Goal: Obtain resource: Download file/media

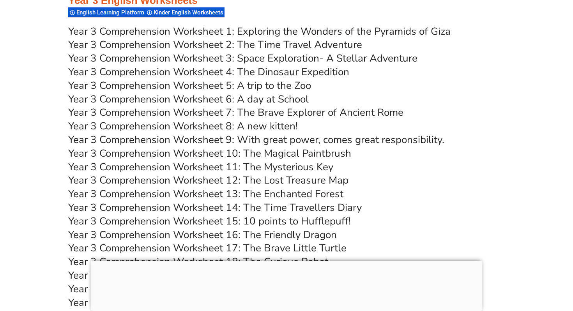
scroll to position [2611, 0]
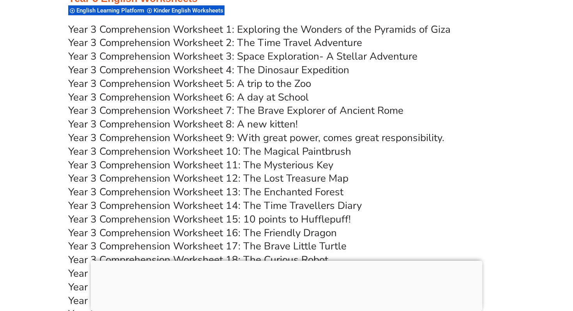
click at [218, 179] on link "Year 3 Comprehension Worksheet 12: The Lost Treasure Map" at bounding box center [208, 179] width 280 height 14
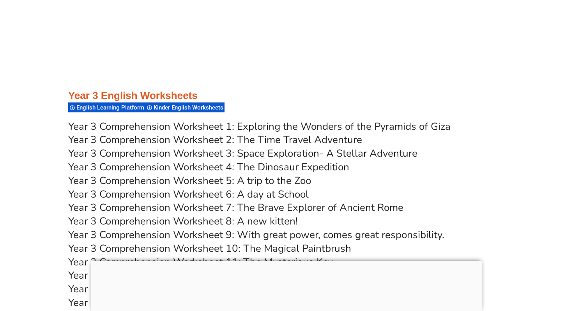
scroll to position [2513, 0]
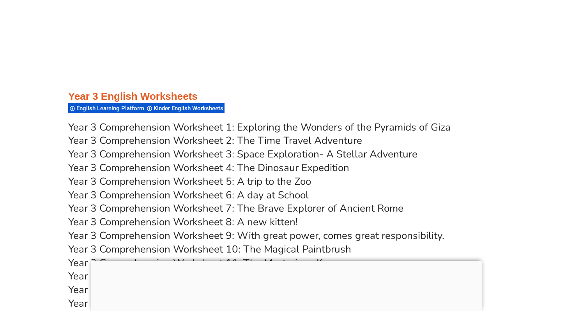
click at [183, 140] on link "Year 3 Comprehension Worksheet 2: The Time Travel Adventure" at bounding box center [215, 141] width 294 height 14
click at [205, 170] on link "Year 3 Comprehension Worksheet 4: The Dinosaur Expedition" at bounding box center [208, 168] width 281 height 14
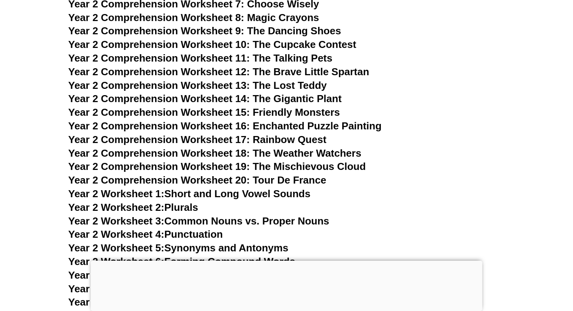
scroll to position [1998, 0]
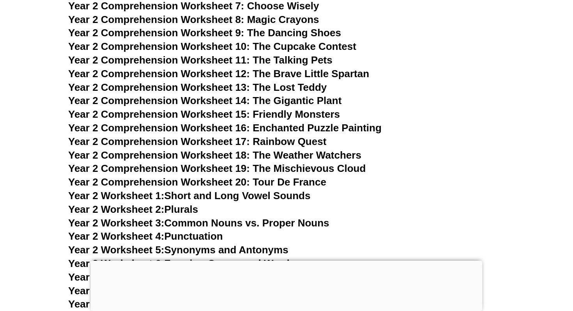
click at [148, 196] on span "Year 2 Worksheet 1:" at bounding box center [116, 196] width 96 height 12
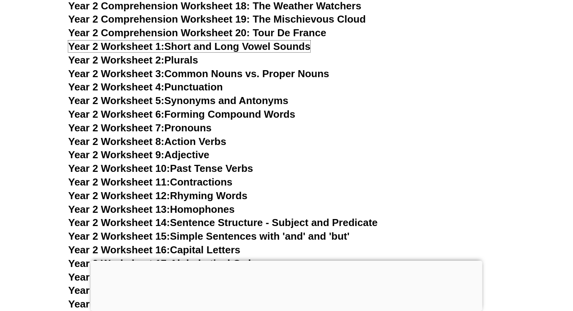
scroll to position [2148, 0]
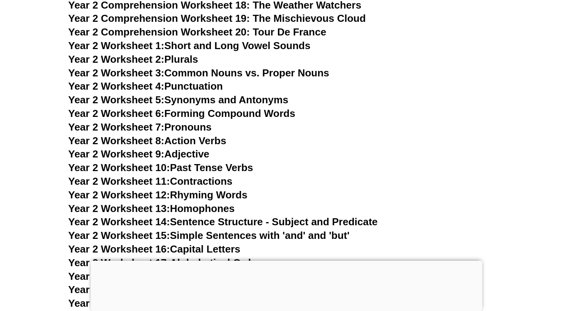
click at [179, 167] on link "Year 2 Worksheet 10: Past Tense Verbs" at bounding box center [160, 168] width 185 height 12
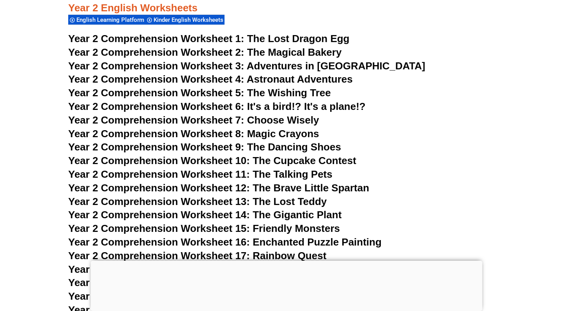
scroll to position [1881, 0]
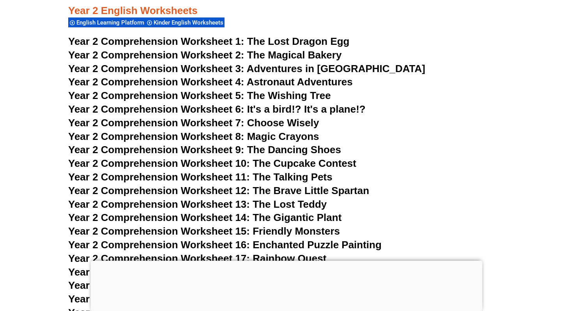
click at [162, 41] on span "Year 2 Comprehension Worksheet 1:" at bounding box center [156, 41] width 176 height 12
click at [175, 191] on span "Year 2 Comprehension Worksheet 12: The Brave Little Spartan" at bounding box center [218, 191] width 301 height 12
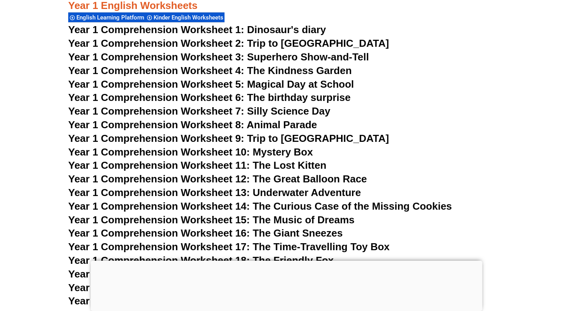
scroll to position [1012, 0]
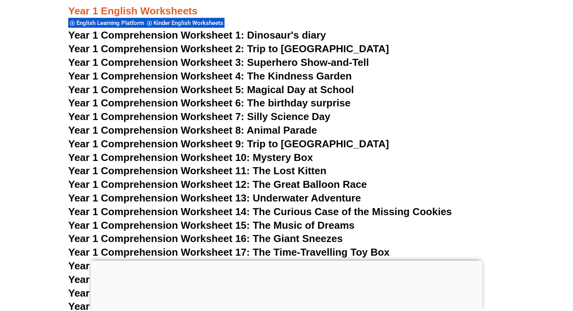
click at [189, 34] on span "Year 1 Comprehension Worksheet 1: Dinosaur's diary" at bounding box center [197, 35] width 258 height 12
click at [159, 128] on span "Year 1 Comprehension Worksheet 8: Animal Parade" at bounding box center [192, 130] width 249 height 12
click at [165, 143] on span "Year 1 Comprehension Worksheet 9: Trip to [GEOGRAPHIC_DATA]" at bounding box center [228, 144] width 321 height 12
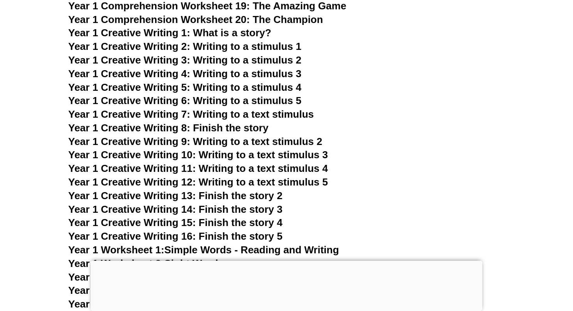
scroll to position [1280, 0]
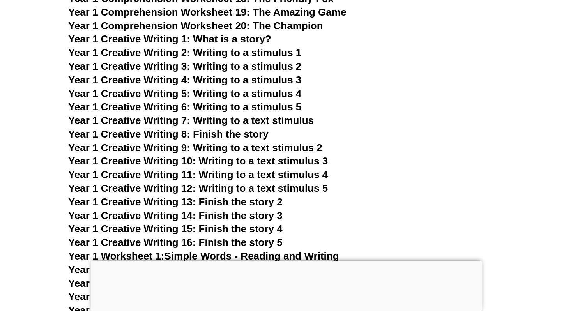
click at [153, 95] on span "Year 1 Creative Writing 5: Writing to a stimulus 4" at bounding box center [184, 94] width 233 height 12
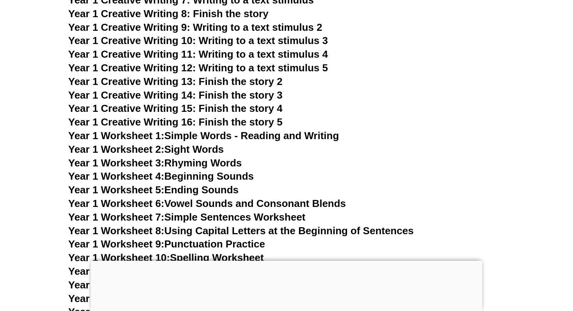
scroll to position [1402, 0]
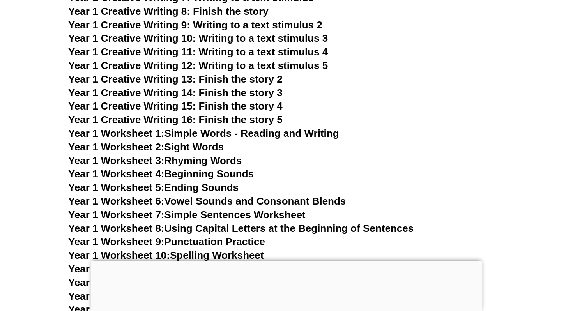
click at [163, 93] on span "Year 1 Creative Writing 14: Finish the story 3" at bounding box center [175, 93] width 214 height 12
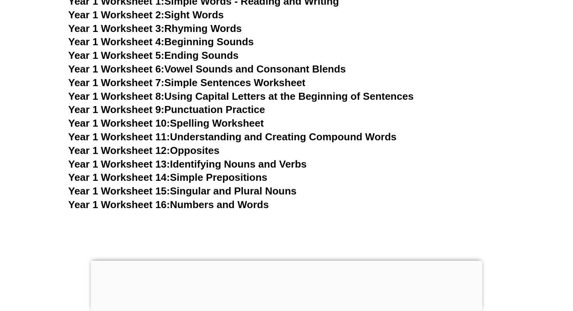
scroll to position [1537, 0]
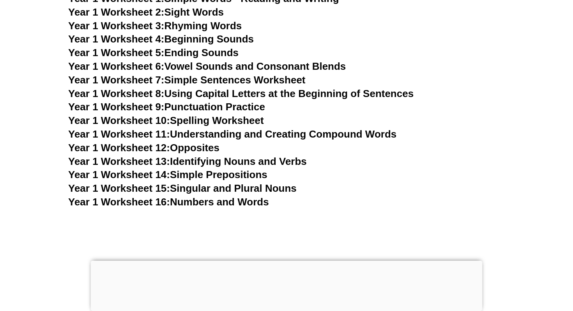
click at [149, 104] on span "Year 1 Worksheet 9:" at bounding box center [116, 107] width 96 height 12
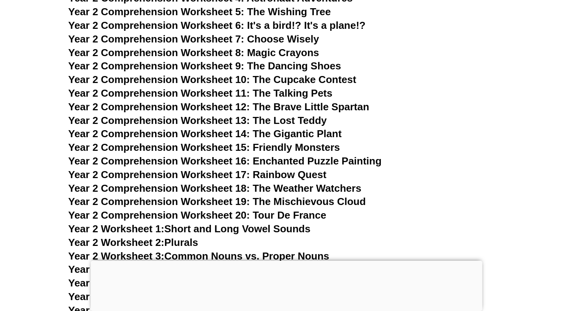
scroll to position [1963, 0]
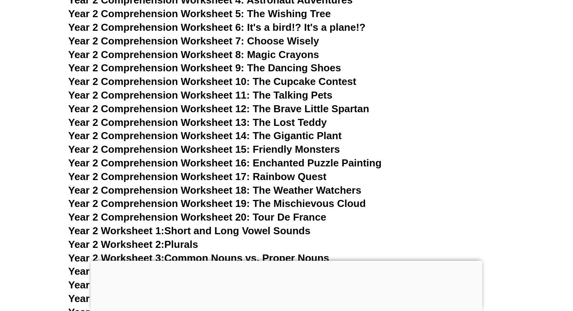
click at [171, 149] on span "Year 2 Comprehension Worksheet 15: Friendly Monsters" at bounding box center [204, 149] width 272 height 12
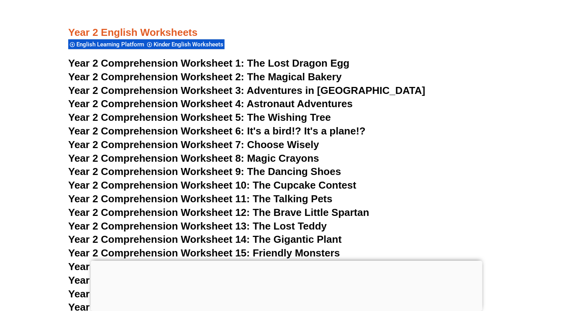
scroll to position [1857, 0]
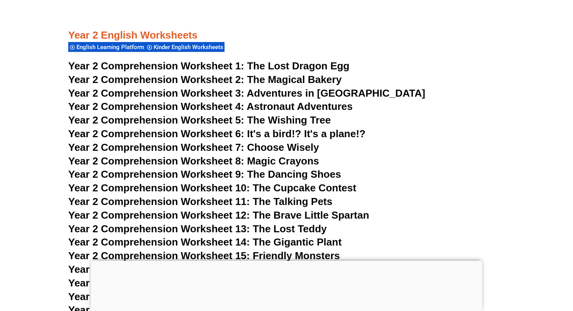
click at [169, 105] on span "Year 2 Comprehension Worksheet 4:" at bounding box center [156, 107] width 176 height 12
click at [177, 175] on span "Year 2 Comprehension Worksheet 9: The Dancing Shoes" at bounding box center [204, 174] width 273 height 12
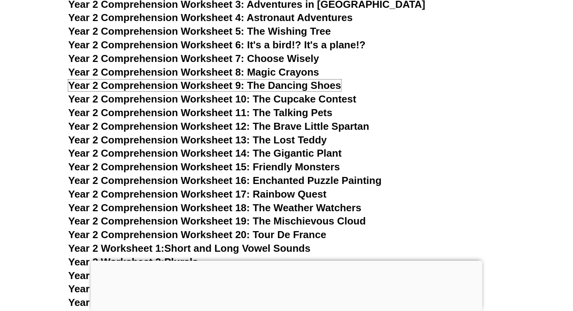
scroll to position [1951, 0]
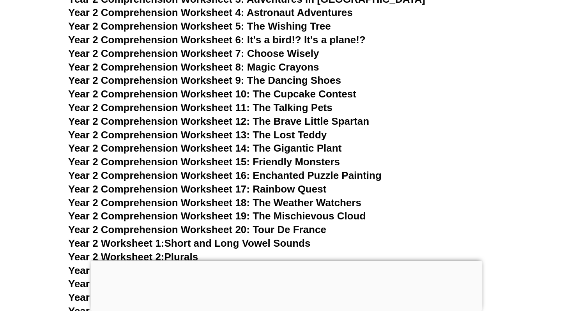
click at [176, 95] on span "Year 2 Comprehension Worksheet 10: The Cupcake Contest" at bounding box center [212, 94] width 288 height 12
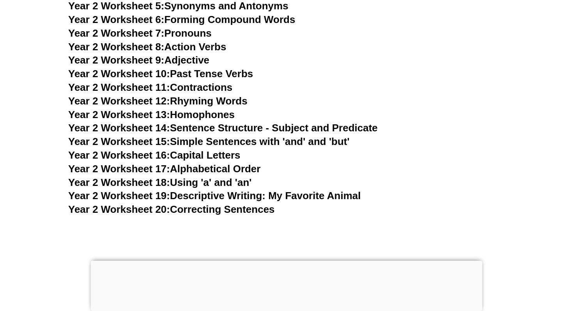
scroll to position [2245, 0]
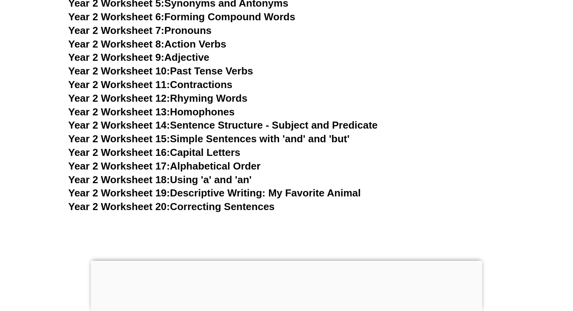
click at [228, 140] on link "Year 2 Worksheet 15: Simple Sentences with 'and' and 'but'" at bounding box center [208, 139] width 281 height 12
click at [135, 207] on span "Year 2 Worksheet 20:" at bounding box center [119, 207] width 102 height 12
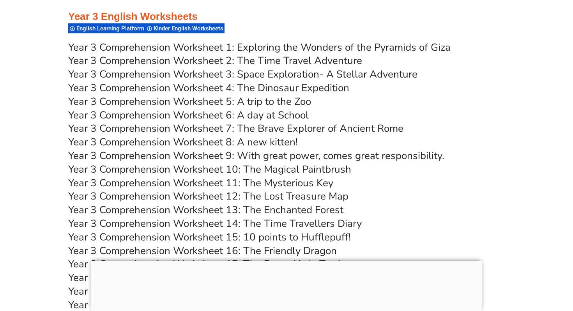
scroll to position [2597, 0]
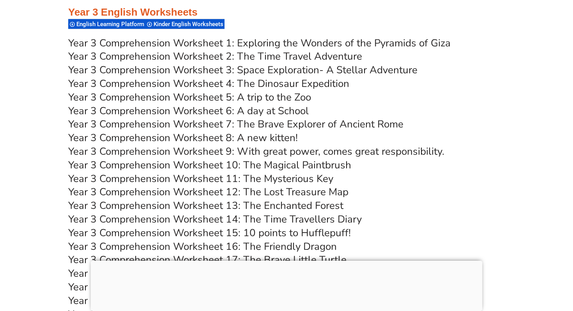
click at [162, 97] on link "Year 3 Comprehension Worksheet 5: A trip to the Zoo" at bounding box center [189, 97] width 243 height 14
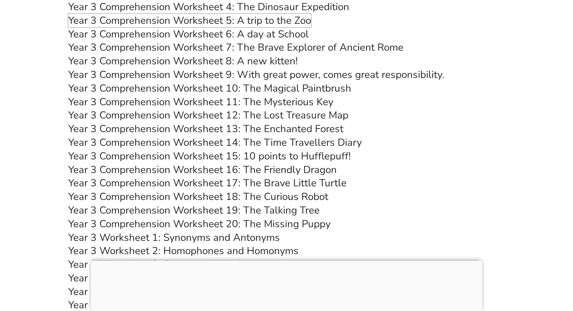
scroll to position [2676, 0]
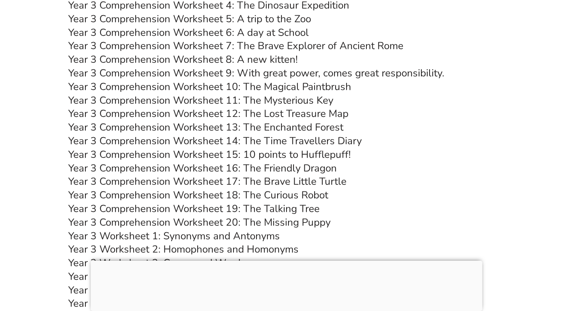
click at [164, 224] on link "Year 3 Comprehension Worksheet 20: The Missing Puppy" at bounding box center [199, 223] width 262 height 14
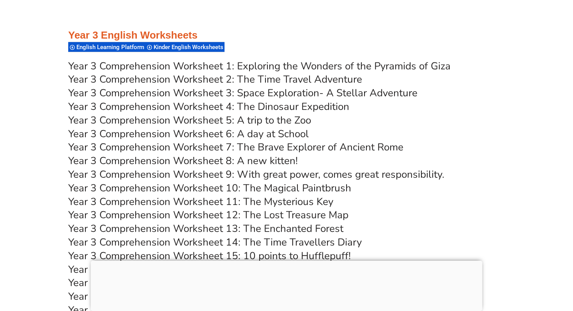
scroll to position [2574, 0]
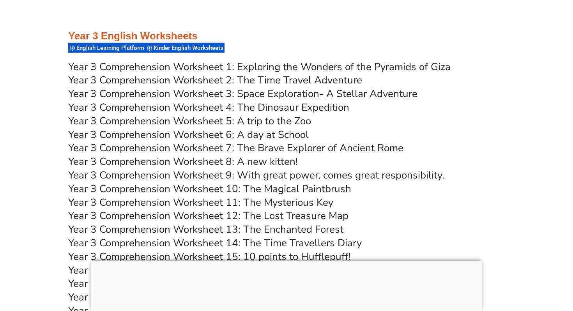
click at [166, 80] on link "Year 3 Comprehension Worksheet 2: The Time Travel Adventure" at bounding box center [215, 80] width 294 height 14
click at [203, 65] on link "Year 3 Comprehension Worksheet 1: Exploring the Wonders of the Pyramids of Giza" at bounding box center [259, 67] width 382 height 14
click at [199, 108] on link "Year 3 Comprehension Worksheet 4: The Dinosaur Expedition" at bounding box center [208, 108] width 281 height 14
click at [200, 149] on link "Year 3 Comprehension Worksheet 7: The Brave Explorer of Ancient Rome" at bounding box center [235, 148] width 335 height 14
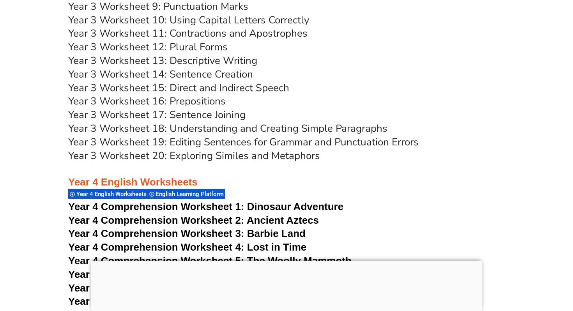
scroll to position [3013, 0]
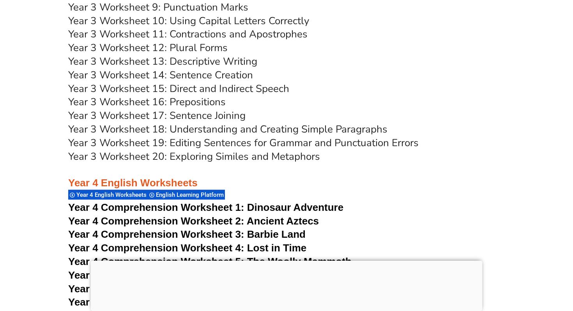
click at [141, 143] on link "Year 3 Worksheet 19: Editing Sentences for Grammar and Punctuation Errors" at bounding box center [243, 143] width 350 height 14
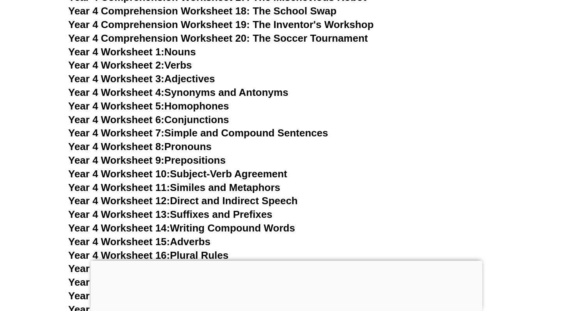
scroll to position [3453, 0]
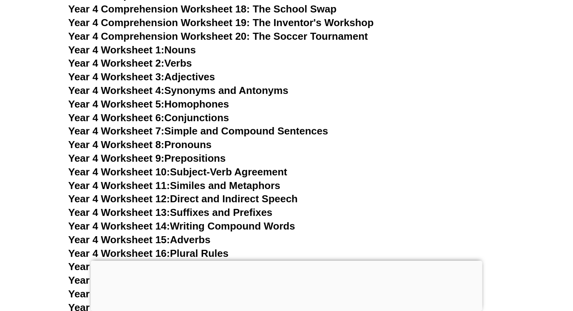
click at [175, 104] on link "Year 4 Worksheet 5: Homophones" at bounding box center [148, 104] width 161 height 12
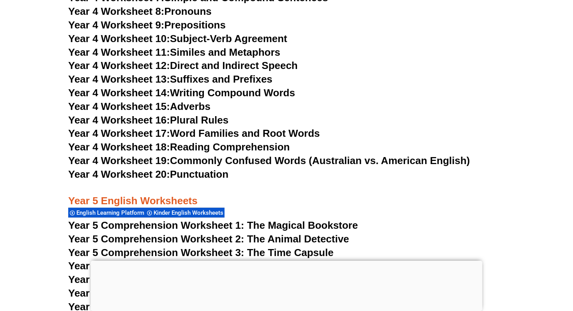
scroll to position [3592, 0]
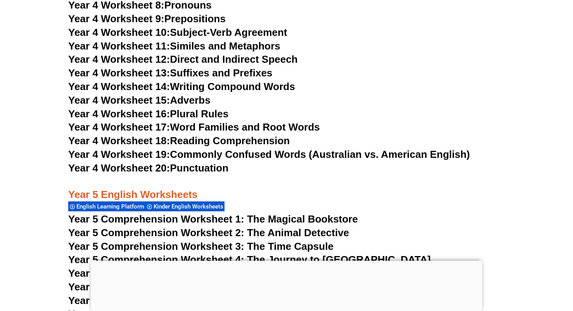
click at [159, 142] on span "Year 4 Worksheet 18:" at bounding box center [119, 141] width 102 height 12
click at [148, 168] on span "Year 4 Worksheet 20:" at bounding box center [119, 168] width 102 height 12
click at [196, 126] on link "Year 4 Worksheet 17: Word Families and Root Words" at bounding box center [193, 127] width 251 height 12
click at [158, 113] on span "Year 4 Worksheet 16:" at bounding box center [119, 114] width 102 height 12
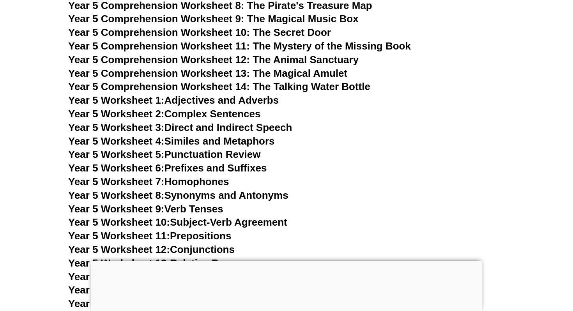
scroll to position [3902, 0]
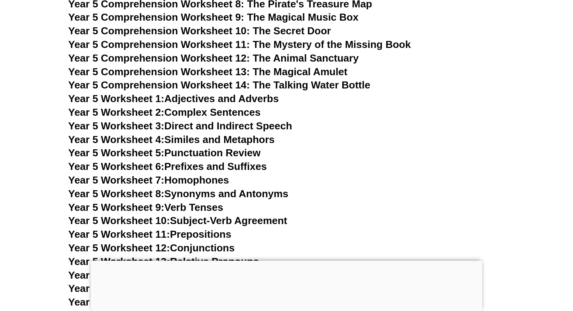
click at [172, 113] on link "Year 5 Worksheet 2: Complex Sentences" at bounding box center [164, 112] width 192 height 12
click at [194, 182] on link "Year 5 Worksheet 7: Homophones" at bounding box center [148, 180] width 161 height 12
click at [173, 208] on link "Year 5 Worksheet 9: Verb Tenses" at bounding box center [145, 208] width 155 height 12
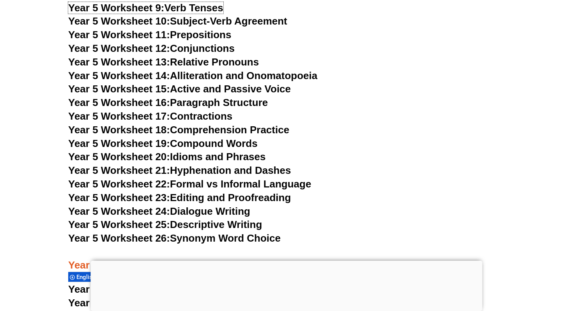
scroll to position [4107, 0]
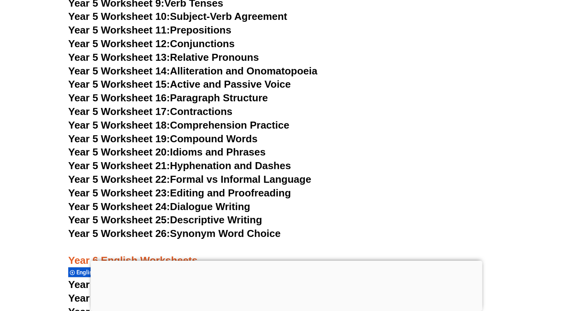
click at [207, 236] on link "Year 5 Worksheet 26: Synonym Word Choice" at bounding box center [174, 234] width 212 height 12
click at [146, 140] on span "Year 5 Worksheet 19:" at bounding box center [119, 139] width 102 height 12
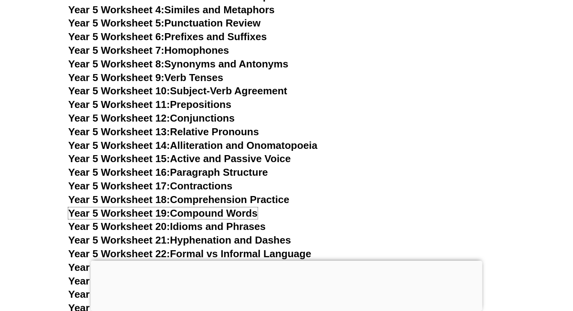
scroll to position [4018, 0]
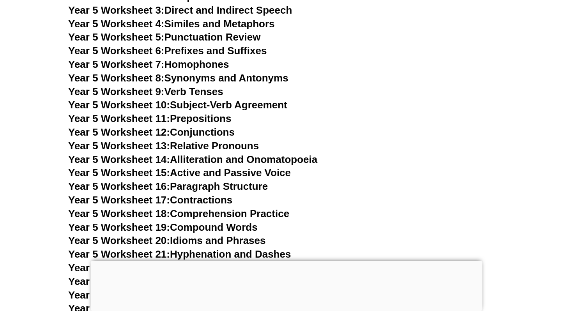
click at [173, 92] on link "Year 5 Worksheet 9: Verb Tenses" at bounding box center [145, 92] width 155 height 12
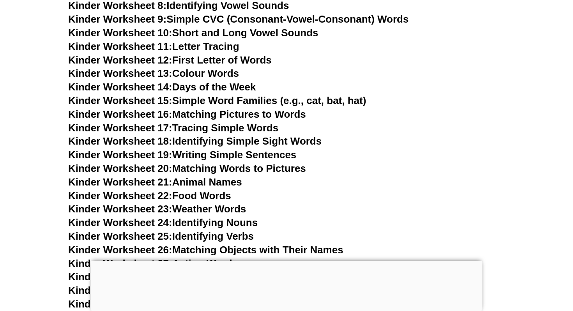
scroll to position [438, 0]
click at [145, 88] on span "Kinder Worksheet 14:" at bounding box center [120, 87] width 104 height 12
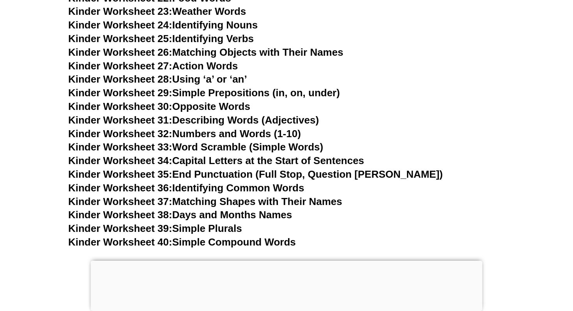
scroll to position [636, 0]
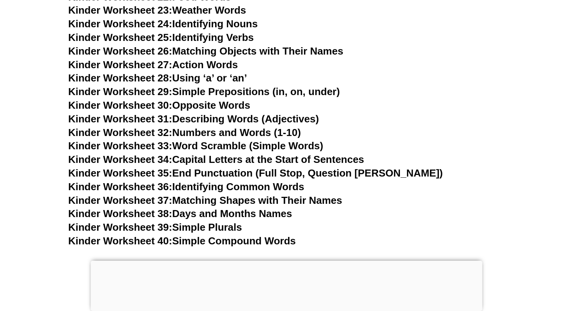
click at [156, 76] on span "Kinder Worksheet 28:" at bounding box center [120, 78] width 104 height 12
click at [179, 159] on link "Kinder Worksheet 34: Capital Letters at the Start of Sentences" at bounding box center [216, 160] width 296 height 12
click at [182, 188] on link "Kinder Worksheet 36: Identifying Common Words" at bounding box center [186, 187] width 236 height 12
click at [226, 216] on link "Kinder Worksheet 38: Days and Months Names" at bounding box center [180, 214] width 224 height 12
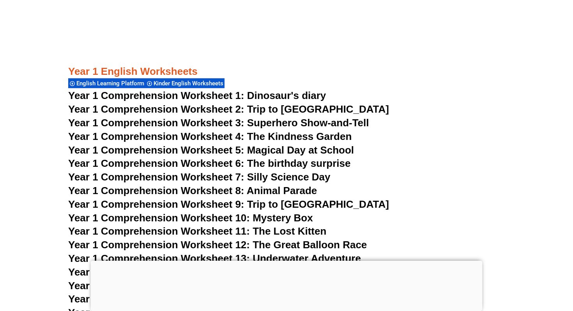
scroll to position [953, 0]
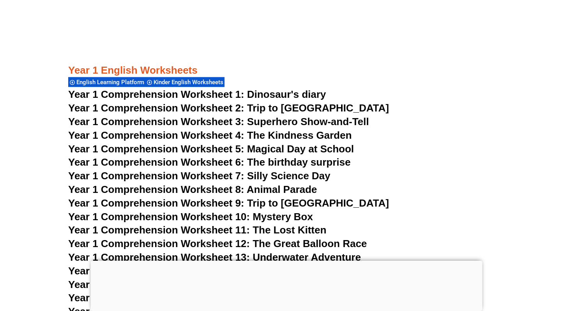
click at [180, 119] on span "Year 1 Comprehension Worksheet 3: Superhero Show-and-Tell" at bounding box center [218, 122] width 301 height 12
click at [193, 193] on span "Year 1 Comprehension Worksheet 8: Animal Parade" at bounding box center [192, 190] width 249 height 12
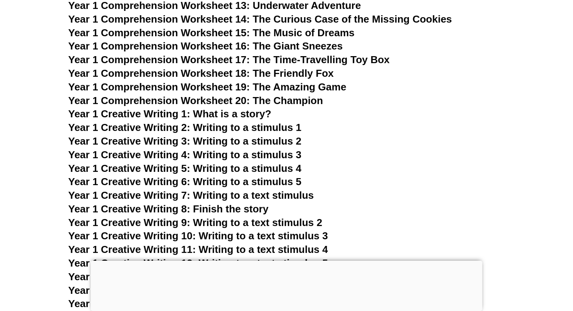
scroll to position [1206, 0]
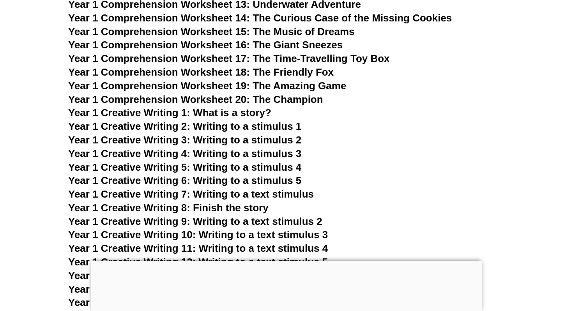
click at [219, 125] on span "Year 1 Creative Writing 2: Writing to a stimulus 1" at bounding box center [184, 126] width 233 height 12
click at [193, 193] on span "Year 1 Creative Writing 7: Writing to a text stimulus" at bounding box center [191, 194] width 246 height 12
click at [214, 208] on span "Year 1 Creative Writing 8: Finish the story" at bounding box center [168, 208] width 200 height 12
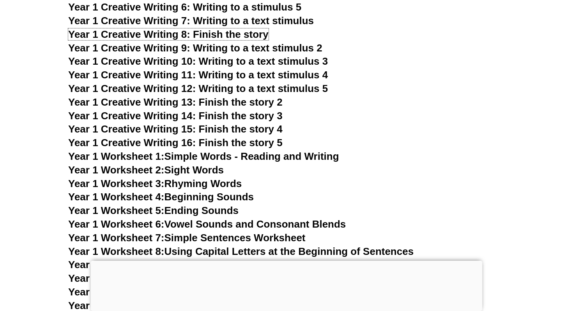
scroll to position [1417, 0]
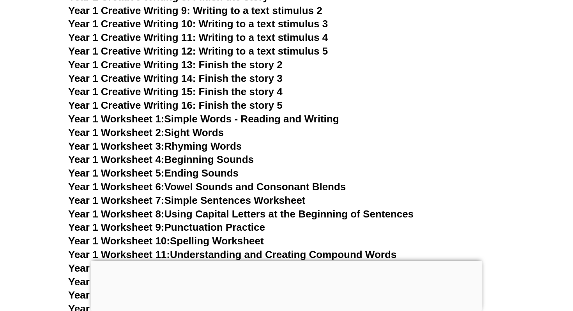
click at [190, 120] on link "Year 1 Worksheet 1: Simple Words - Reading and Writing" at bounding box center [203, 119] width 271 height 12
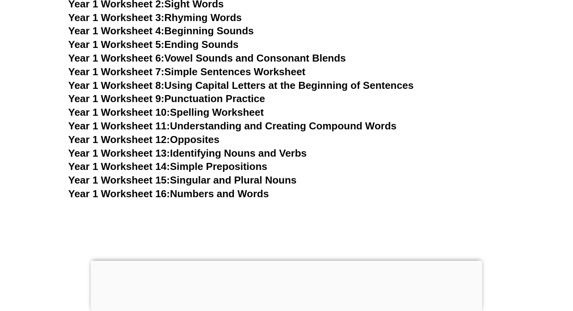
scroll to position [1547, 0]
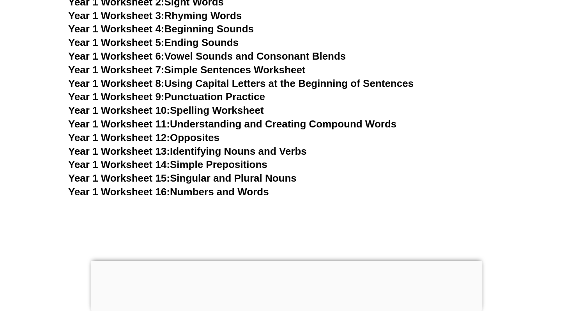
click at [205, 125] on link "Year 1 Worksheet 11: Understanding and Creating Compound Words" at bounding box center [232, 124] width 328 height 12
click at [213, 166] on link "Year 1 Worksheet 14: Simple Prepositions" at bounding box center [167, 165] width 199 height 12
click at [225, 181] on link "Year 1 Worksheet 15: Singular and Plural Nouns" at bounding box center [182, 178] width 228 height 12
click at [200, 191] on link "Year 1 Worksheet 16: Numbers and Words" at bounding box center [168, 192] width 201 height 12
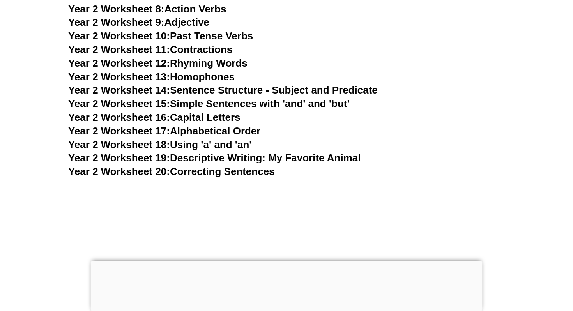
scroll to position [2286, 0]
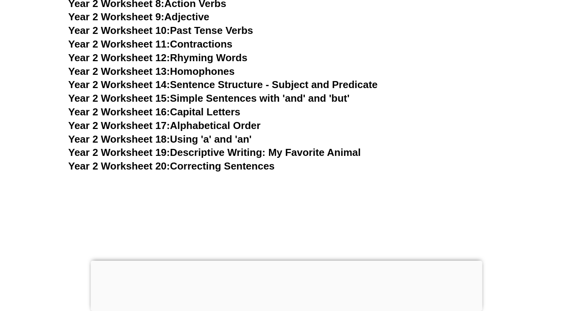
click at [209, 125] on link "Year 2 Worksheet 17: Alphabetical Order" at bounding box center [164, 126] width 192 height 12
click at [206, 139] on link "Year 2 Worksheet 18: Using 'a' and 'an'" at bounding box center [159, 139] width 183 height 12
click at [202, 154] on link "Year 2 Worksheet 19: Descriptive Writing: My Favorite Animal" at bounding box center [214, 153] width 292 height 12
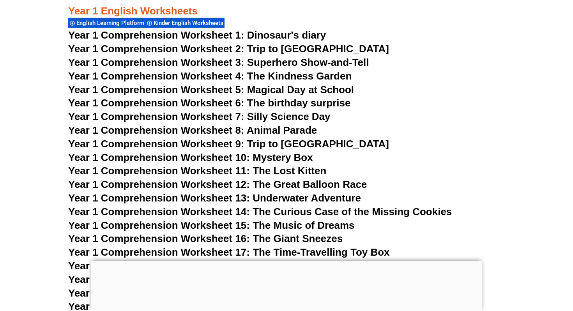
scroll to position [1013, 0]
click at [181, 156] on span "Year 1 Comprehension Worksheet 10: Mystery Box" at bounding box center [190, 157] width 245 height 12
click at [233, 172] on span "Year 1 Comprehension Worksheet 11: The Lost Kitten" at bounding box center [197, 170] width 258 height 12
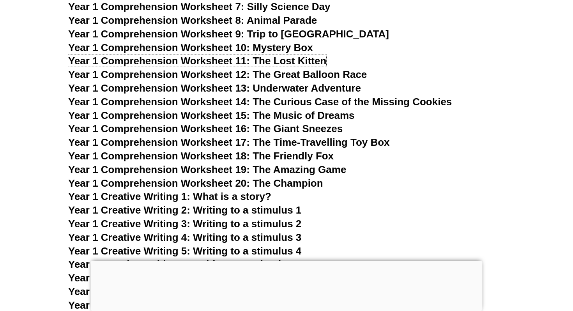
scroll to position [1123, 0]
click at [227, 155] on span "Year 1 Comprehension Worksheet 18: The Friendly Fox" at bounding box center [200, 156] width 265 height 12
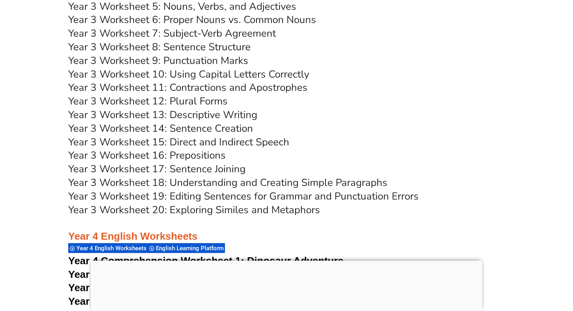
scroll to position [2959, 0]
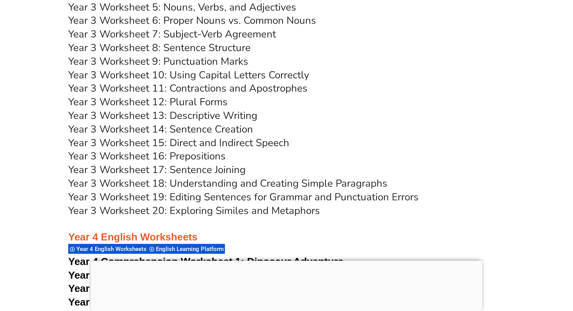
click at [215, 169] on link "Year 3 Worksheet 17: Sentence Joining" at bounding box center [156, 170] width 177 height 14
